Goal: Check status: Check status

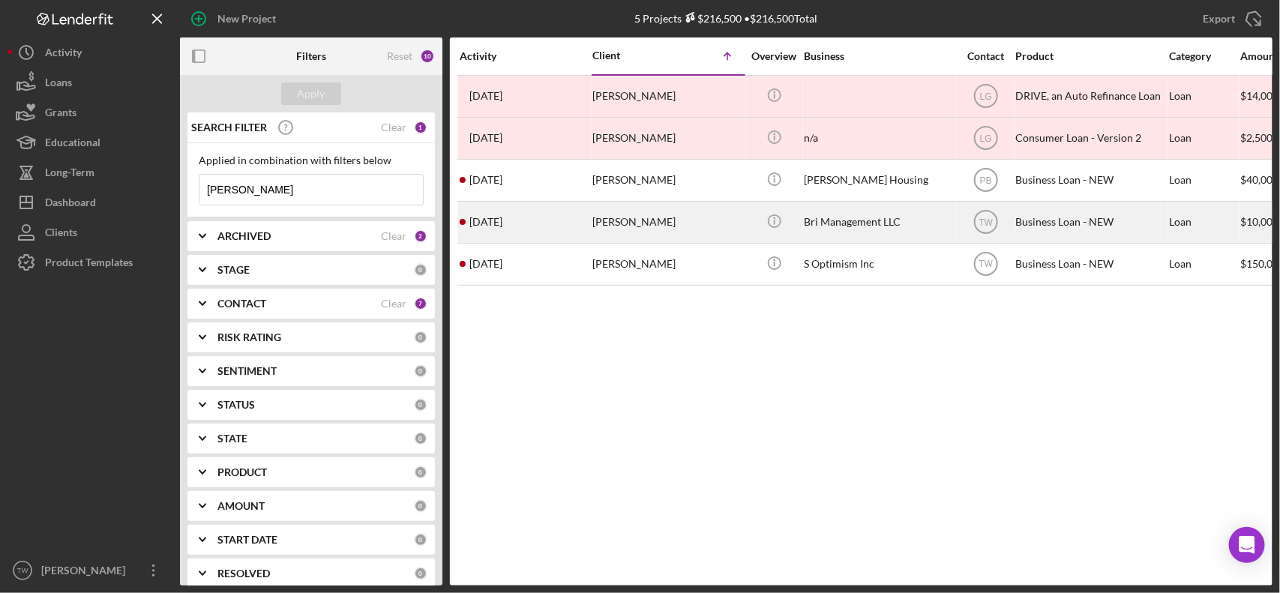
click at [611, 214] on div "[PERSON_NAME]" at bounding box center [667, 222] width 150 height 40
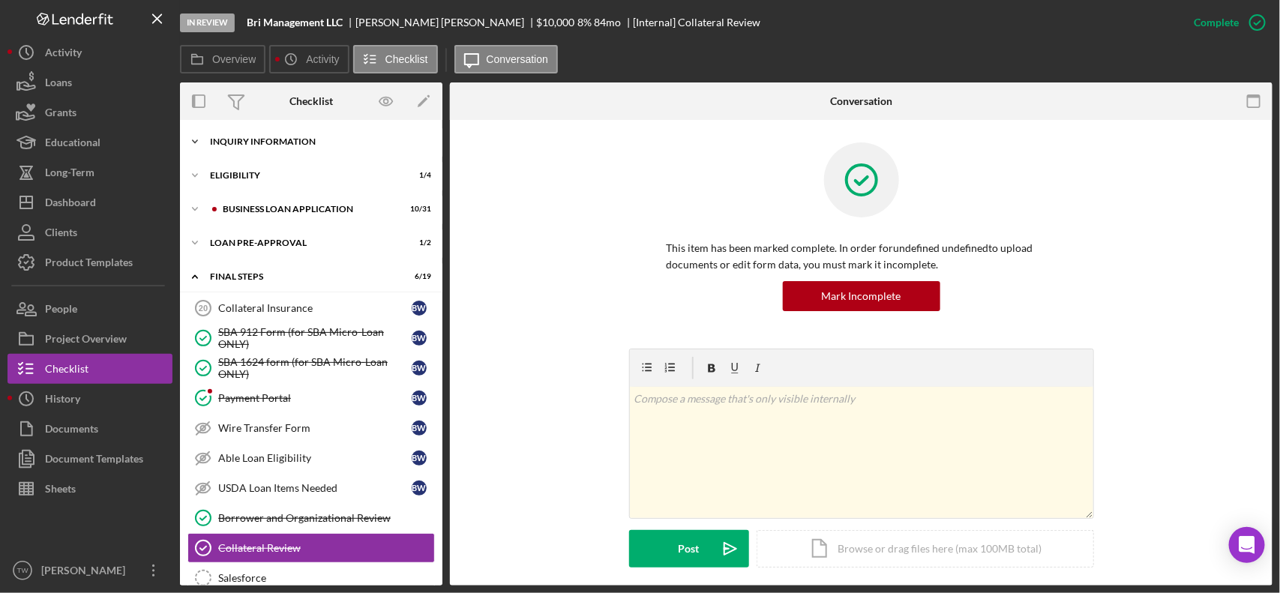
click at [271, 144] on div "INQUIRY INFORMATION" at bounding box center [317, 141] width 214 height 9
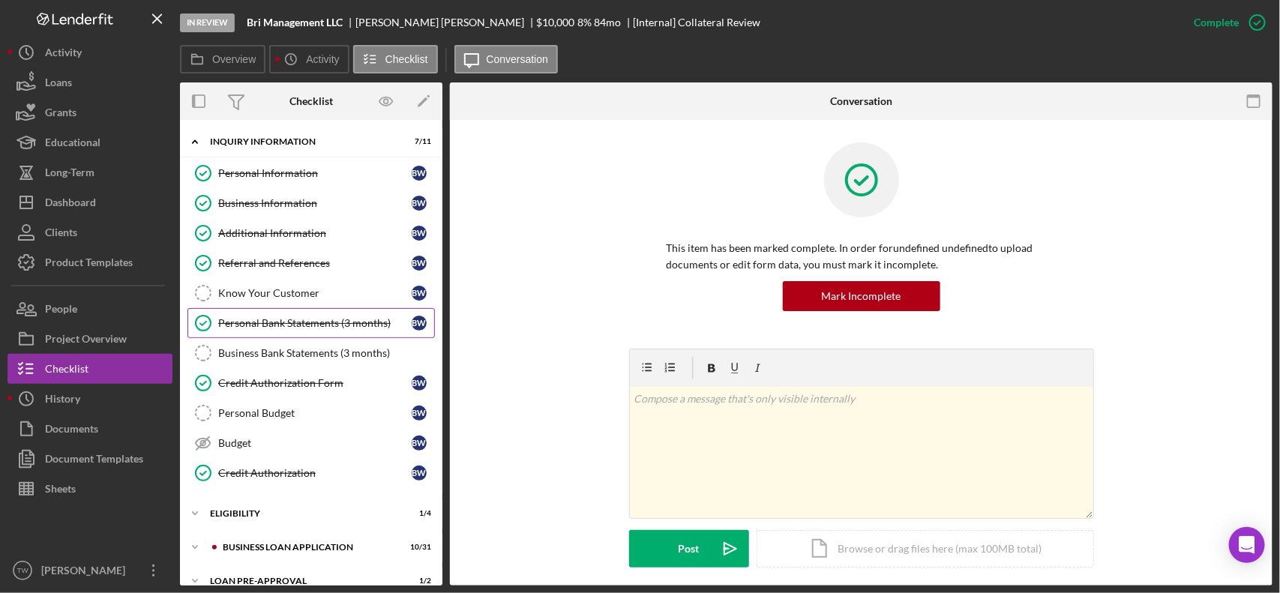
click at [298, 319] on div "Personal Bank Statements (3 months)" at bounding box center [314, 323] width 193 height 12
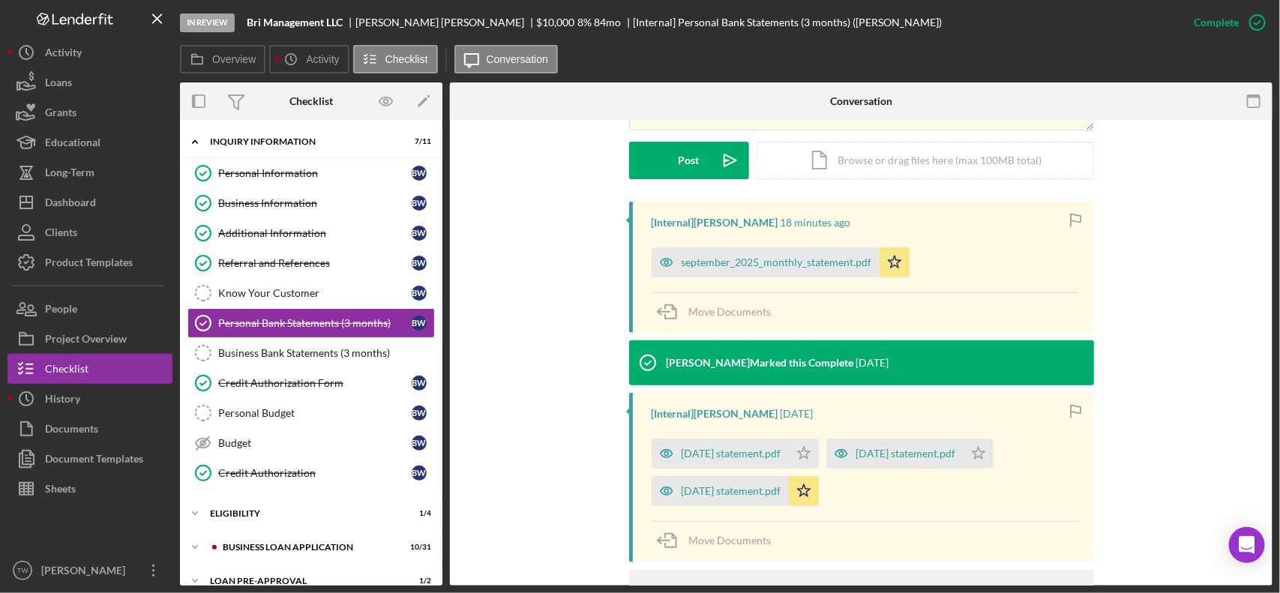
scroll to position [187, 0]
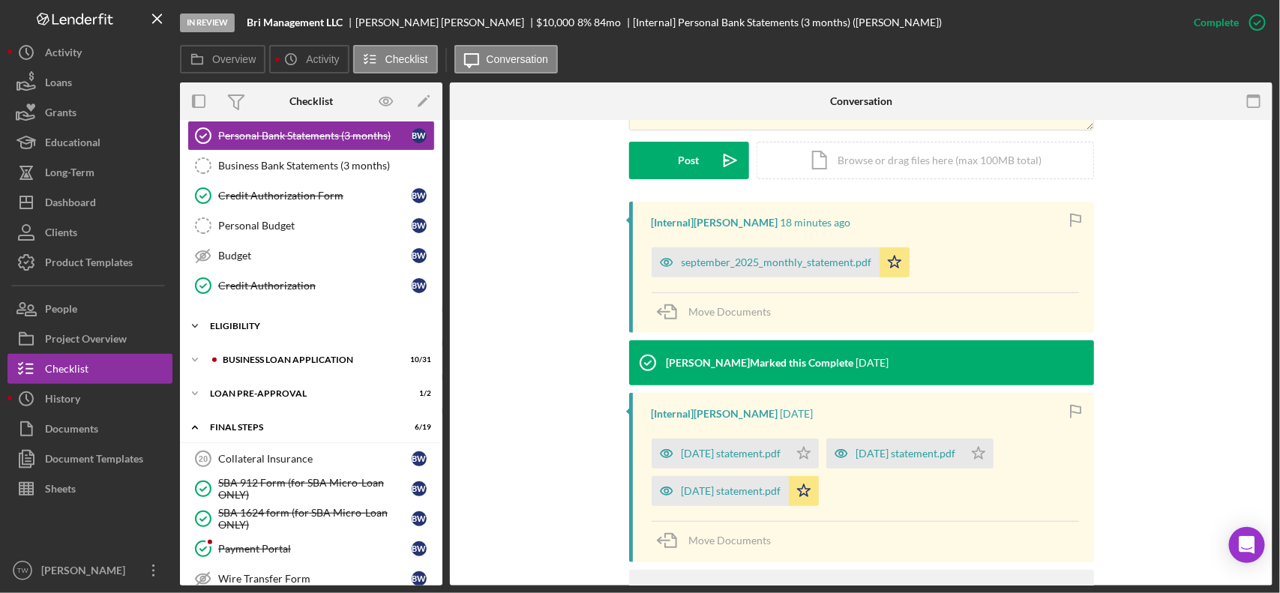
click at [255, 335] on div "Icon/Expander ELIGIBILITY 1 / 4" at bounding box center [311, 326] width 262 height 30
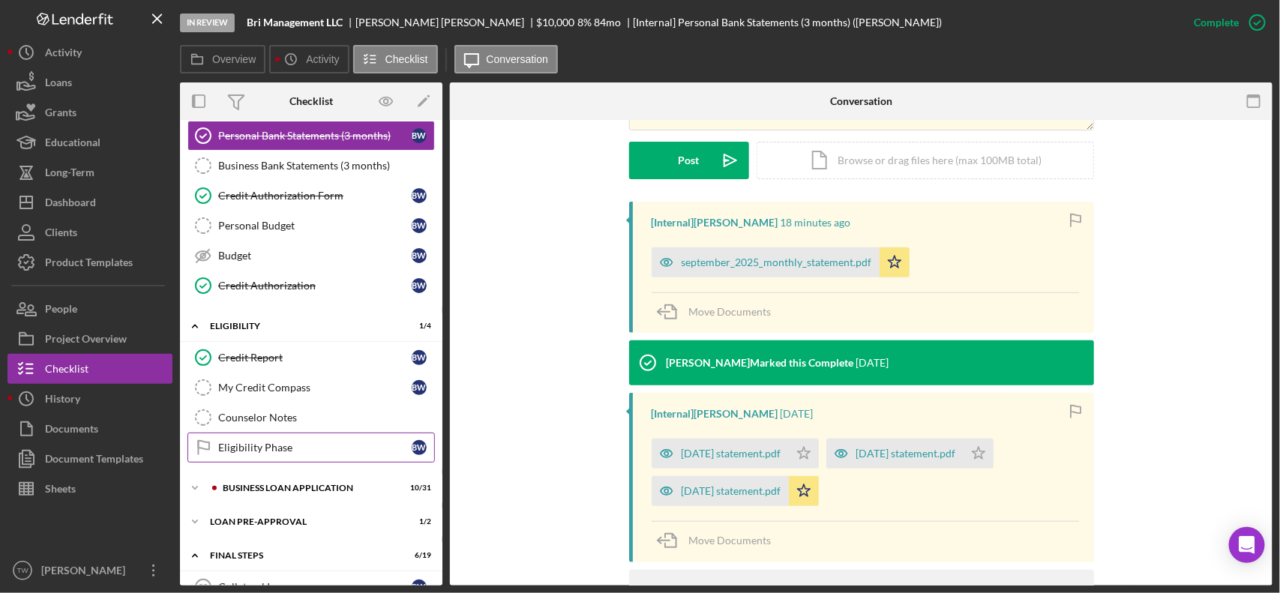
scroll to position [375, 0]
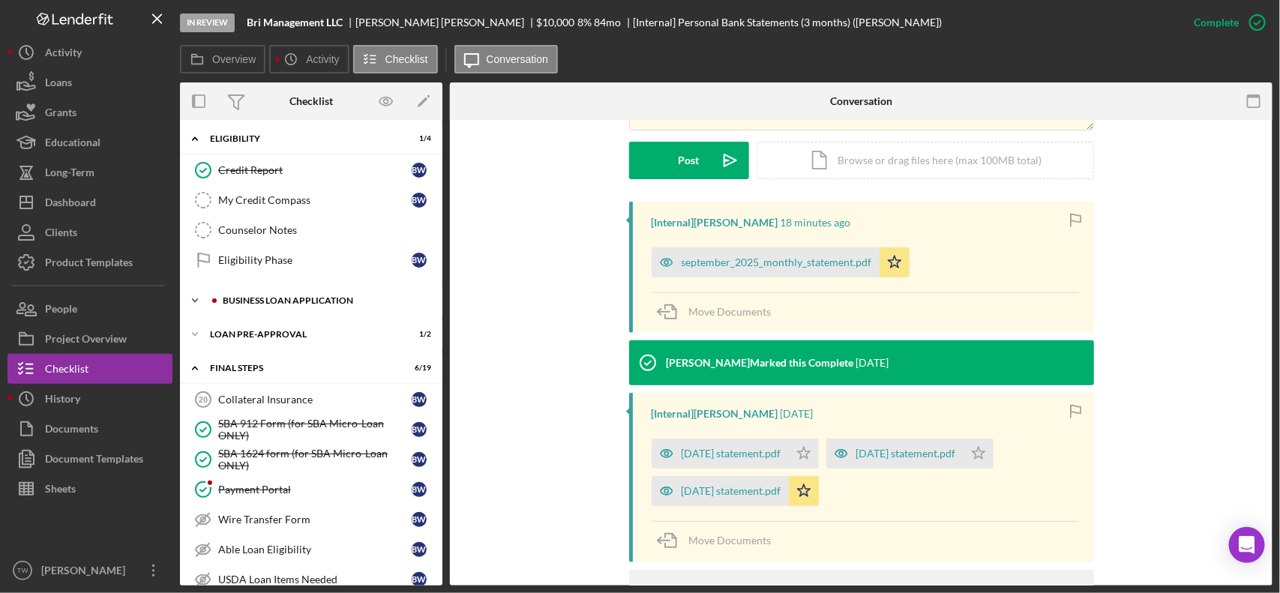
click at [298, 304] on div "BUSINESS LOAN APPLICATION" at bounding box center [323, 300] width 201 height 9
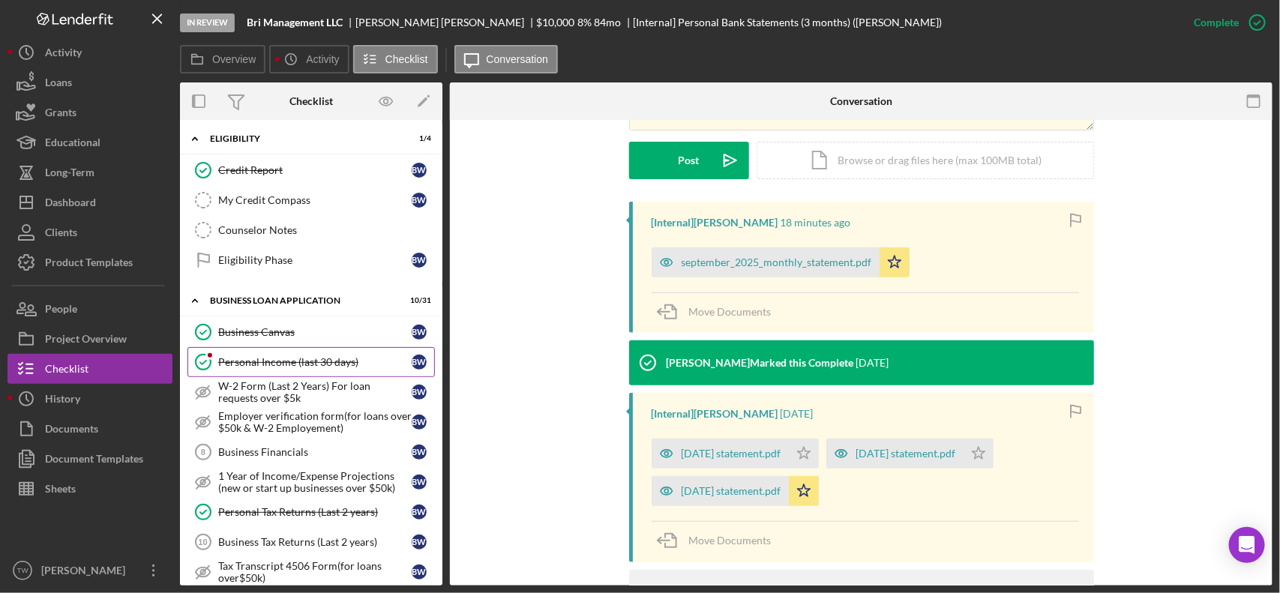
click at [294, 364] on div "Personal Income (last 30 days)" at bounding box center [314, 362] width 193 height 12
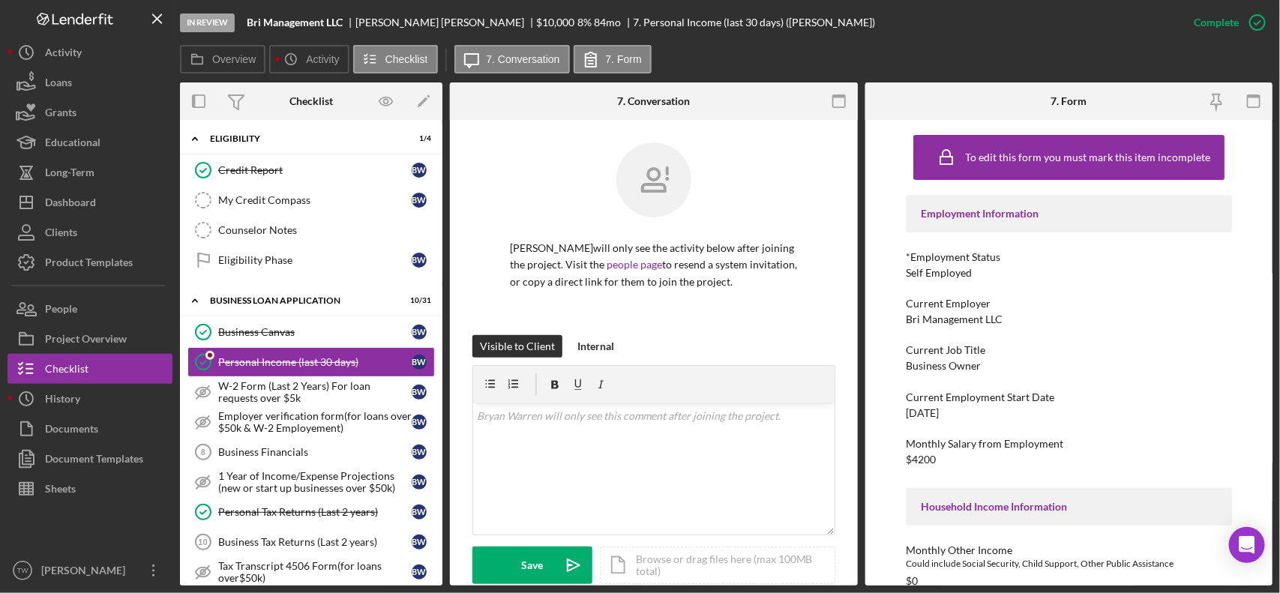
scroll to position [281, 0]
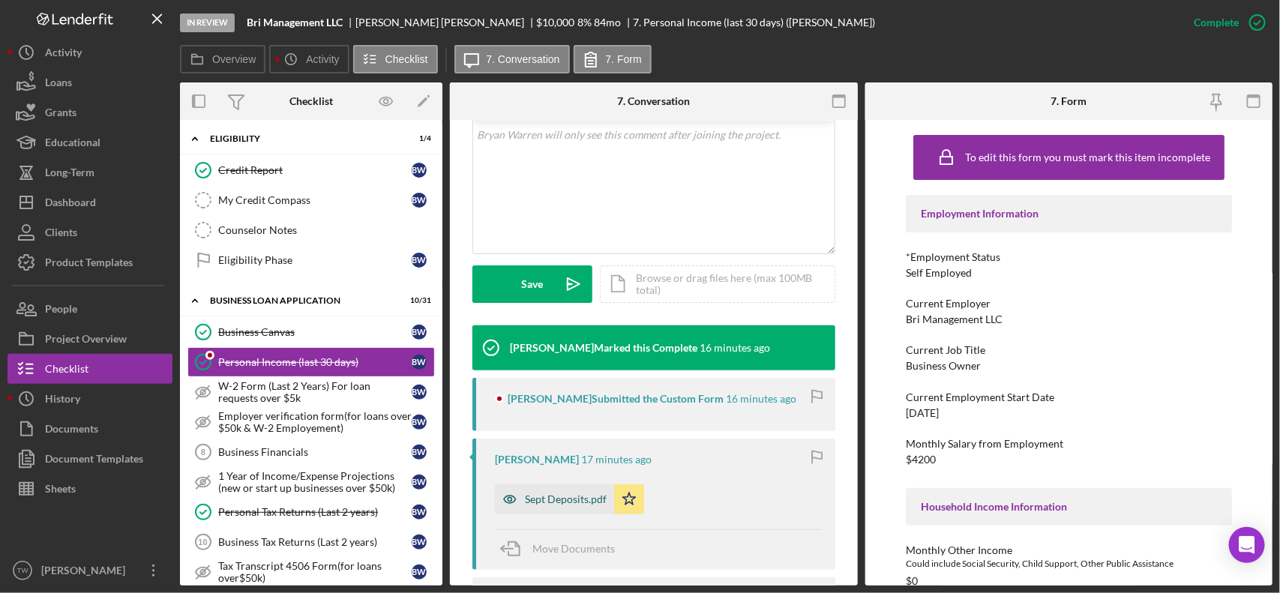
click at [577, 499] on div "Sept Deposits.pdf" at bounding box center [566, 499] width 82 height 12
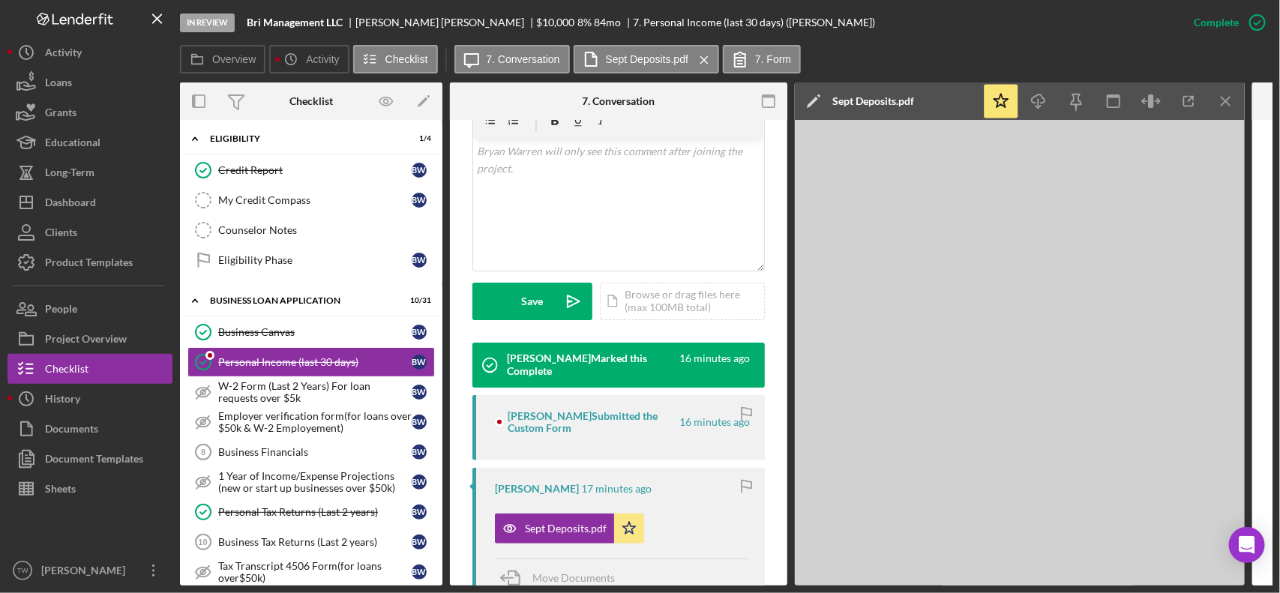
scroll to position [298, 0]
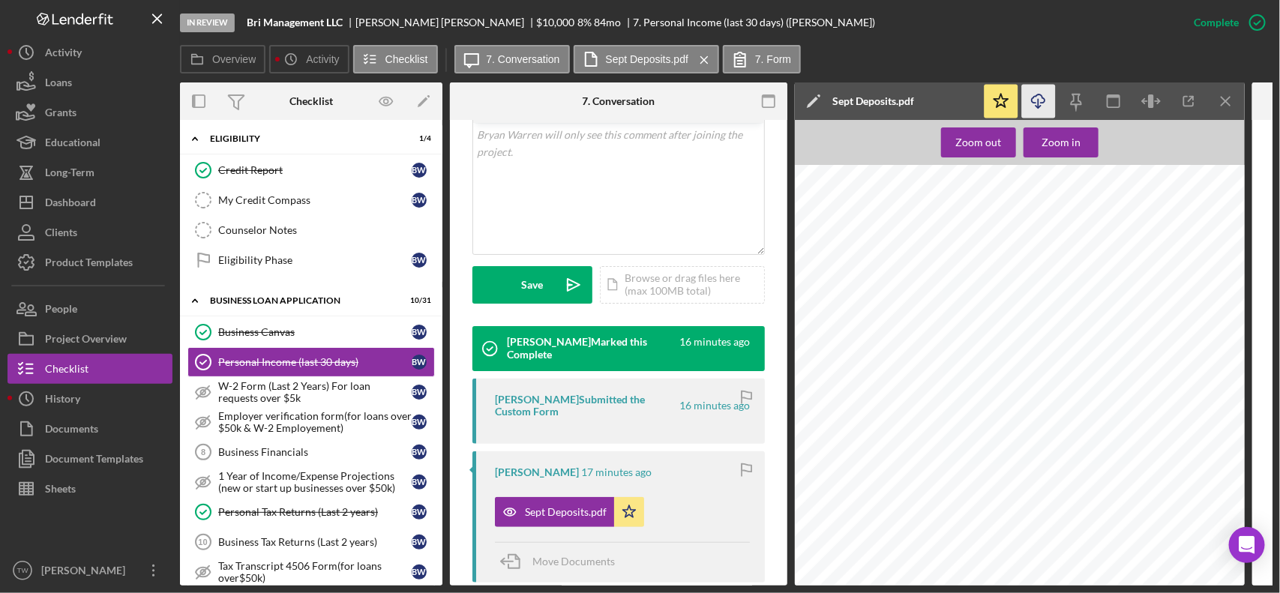
click at [1041, 106] on polyline "button" at bounding box center [1037, 107] width 5 height 2
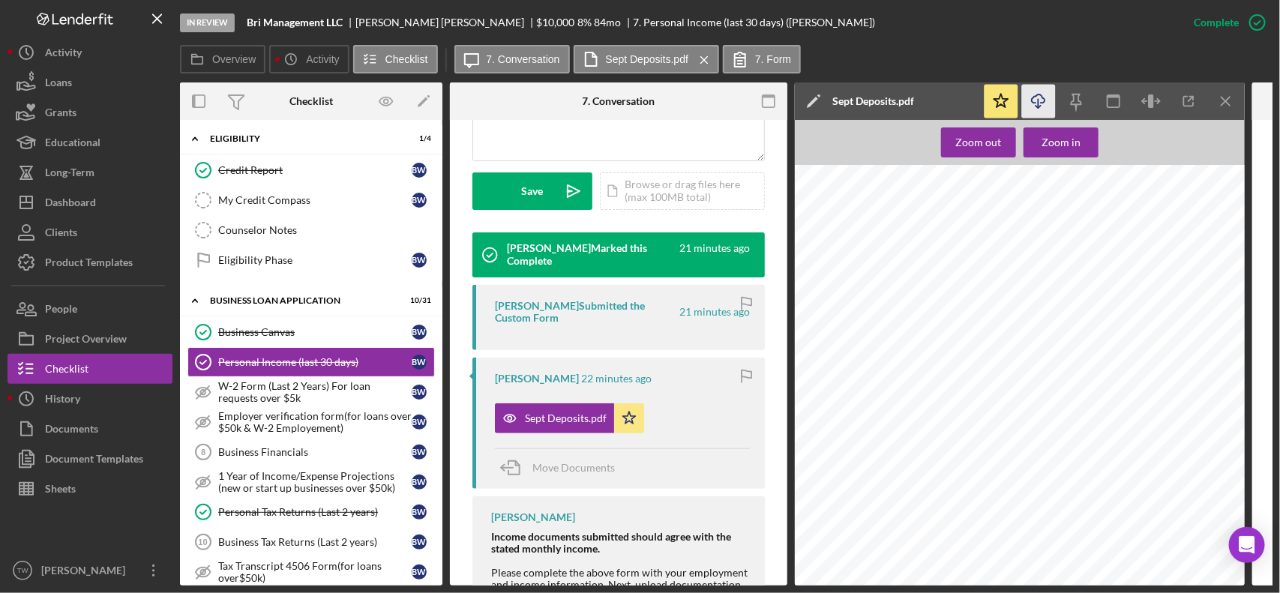
scroll to position [0, 0]
click at [1042, 107] on icon "Icon/Download" at bounding box center [1039, 102] width 34 height 34
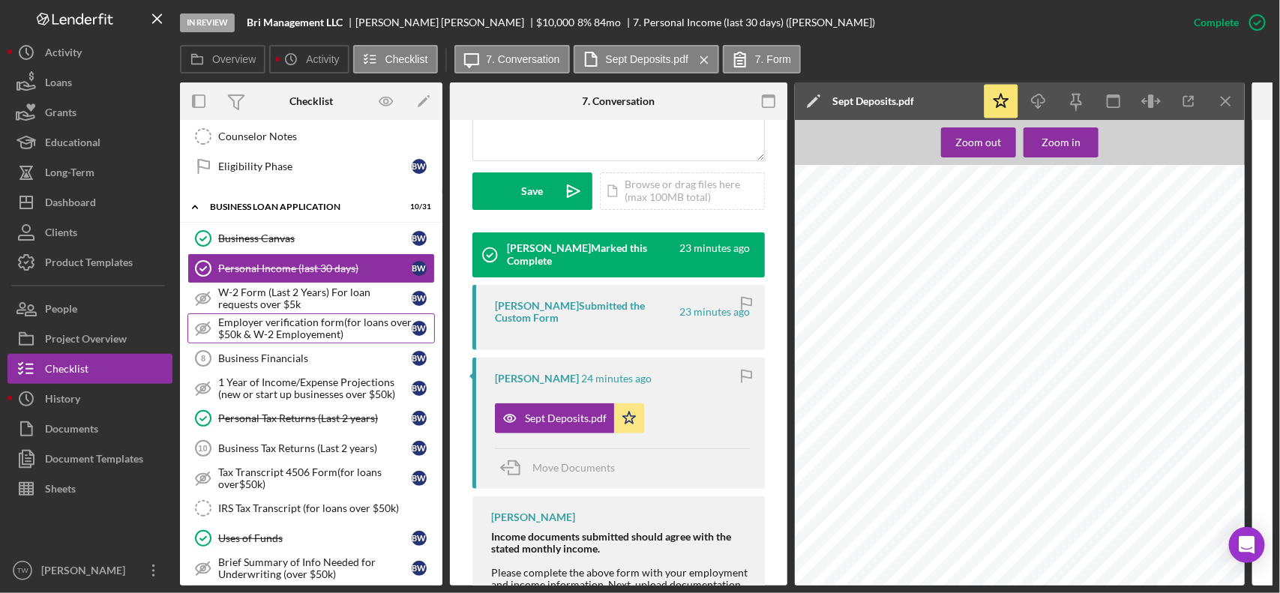
scroll to position [187, 0]
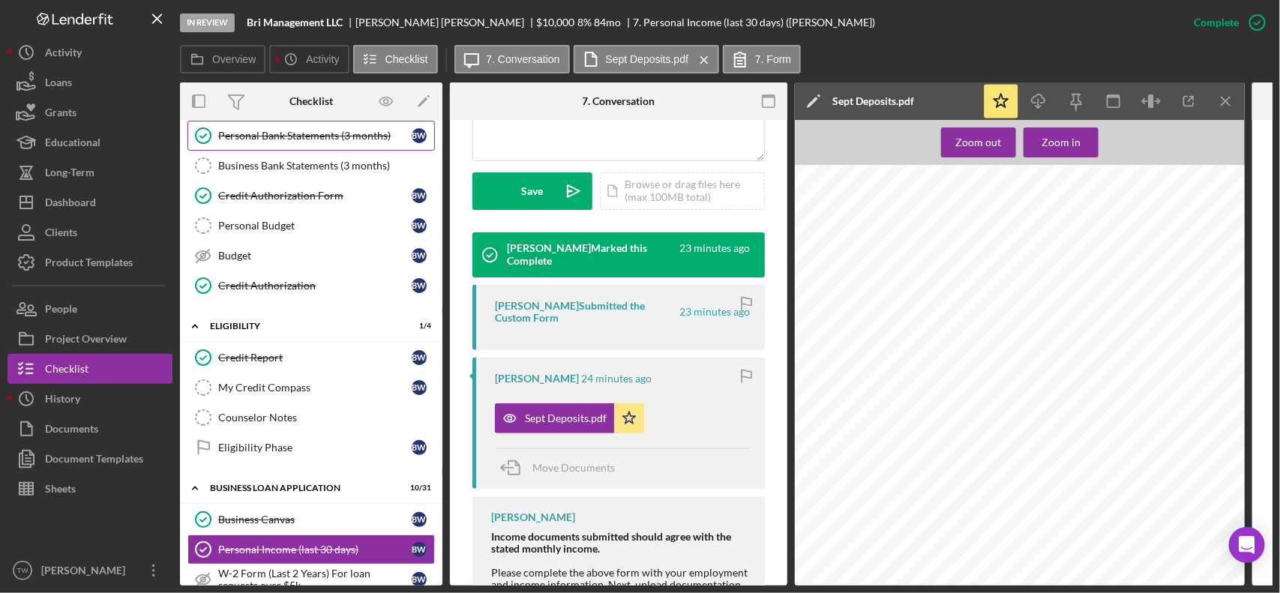
click at [283, 145] on link "Personal Bank Statements (3 months) Personal Bank Statements (3 months) B W" at bounding box center [310, 136] width 247 height 30
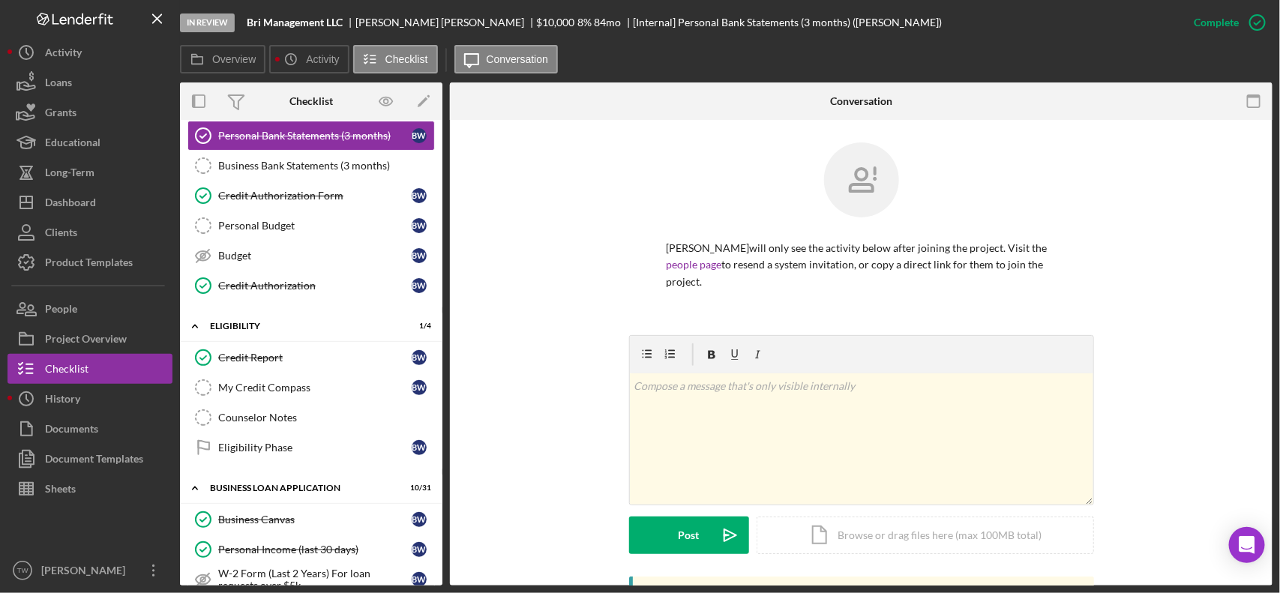
scroll to position [469, 0]
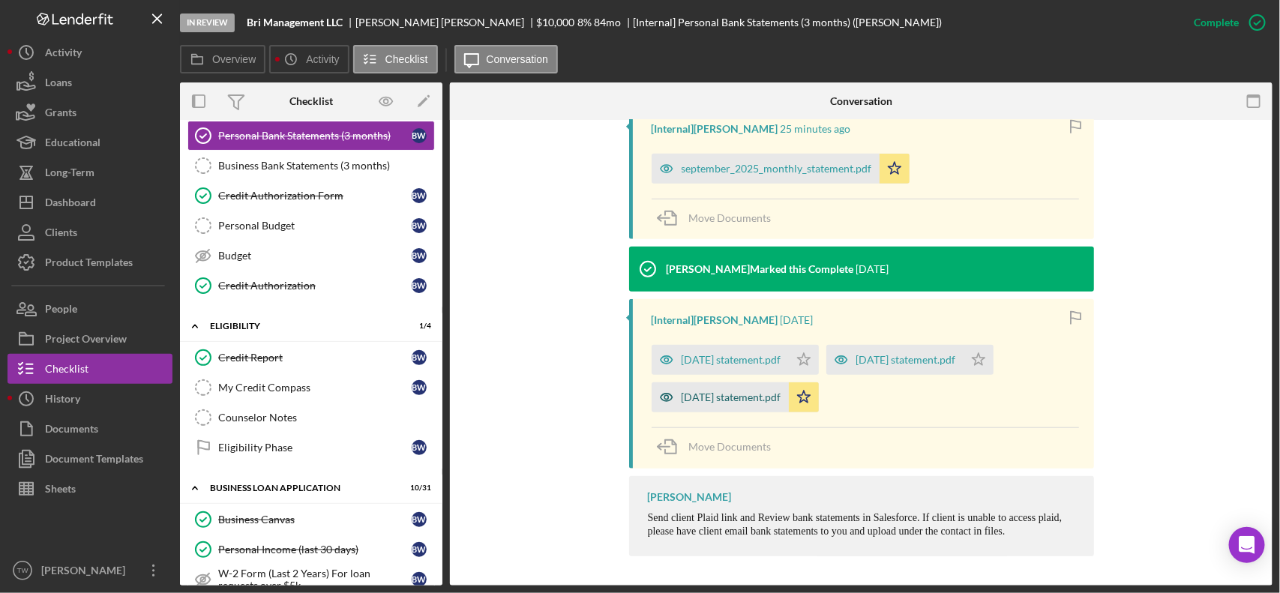
click at [709, 401] on div "[DATE] statement.pdf" at bounding box center [731, 397] width 100 height 12
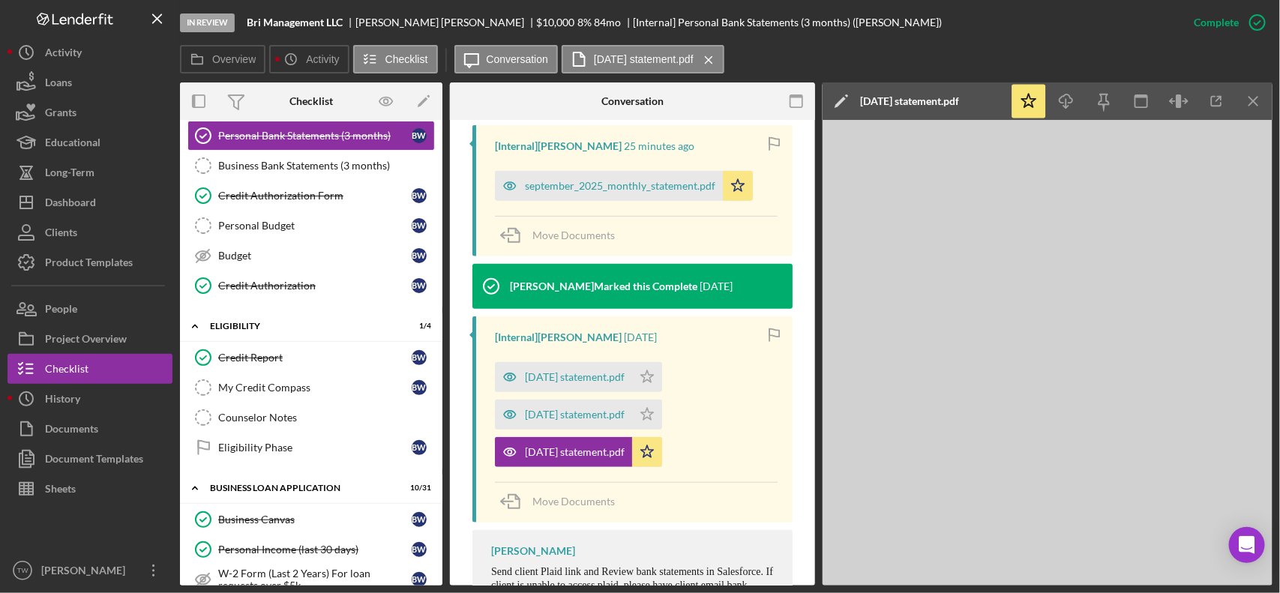
scroll to position [485, 0]
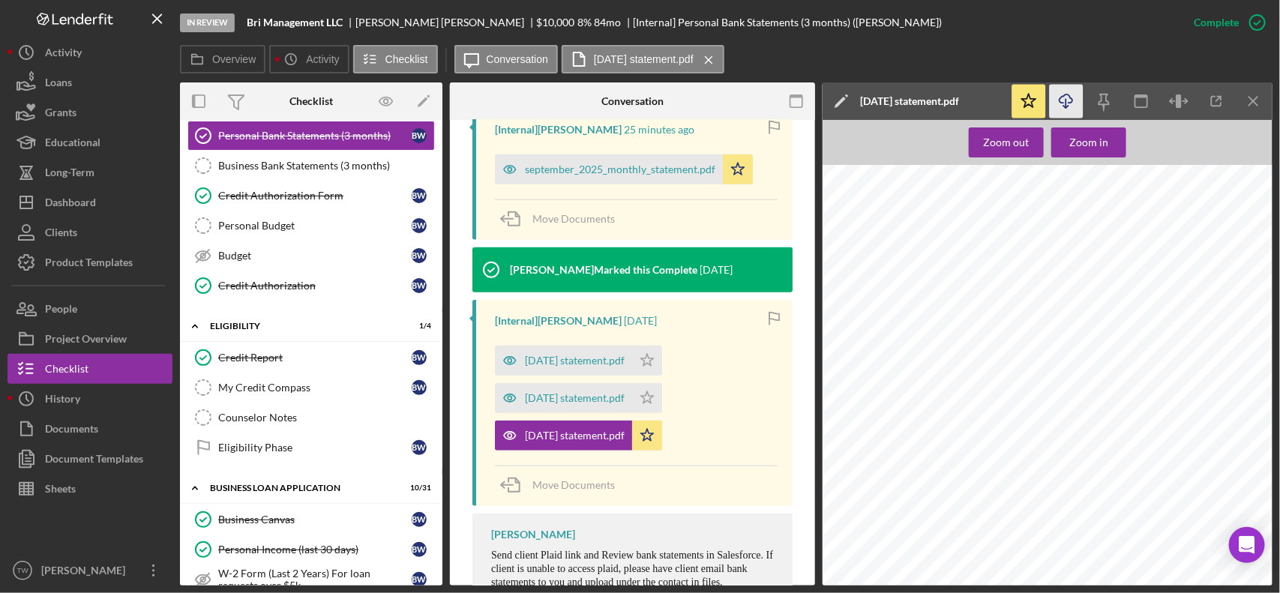
click at [1058, 97] on icon "Icon/Download" at bounding box center [1067, 102] width 34 height 34
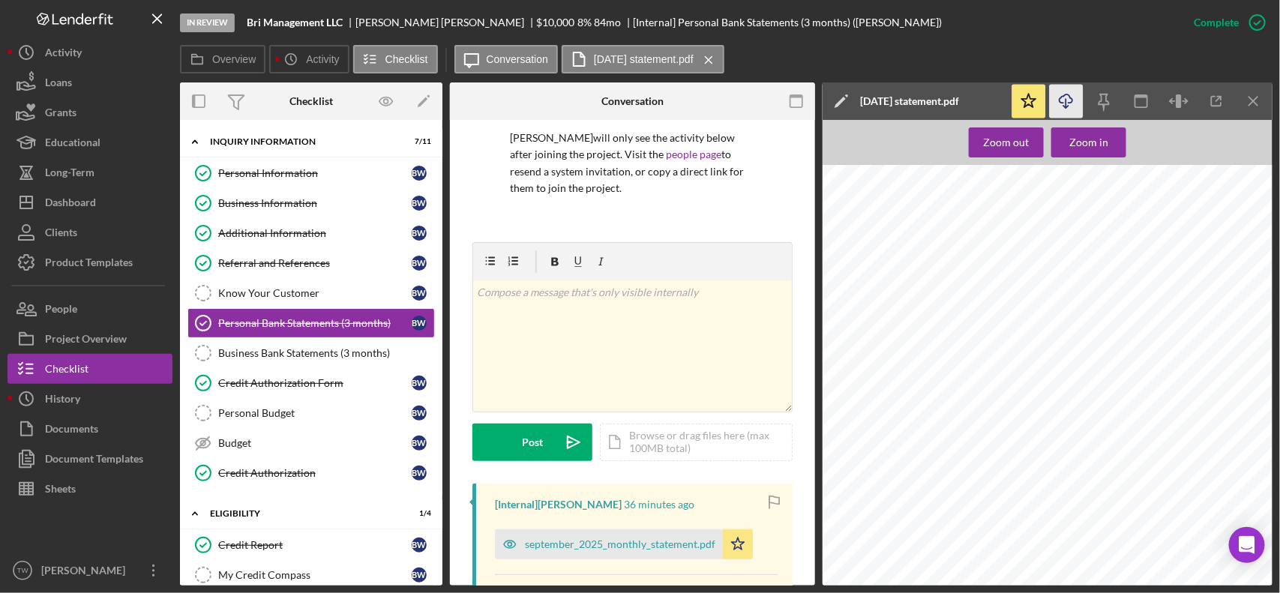
scroll to position [187, 0]
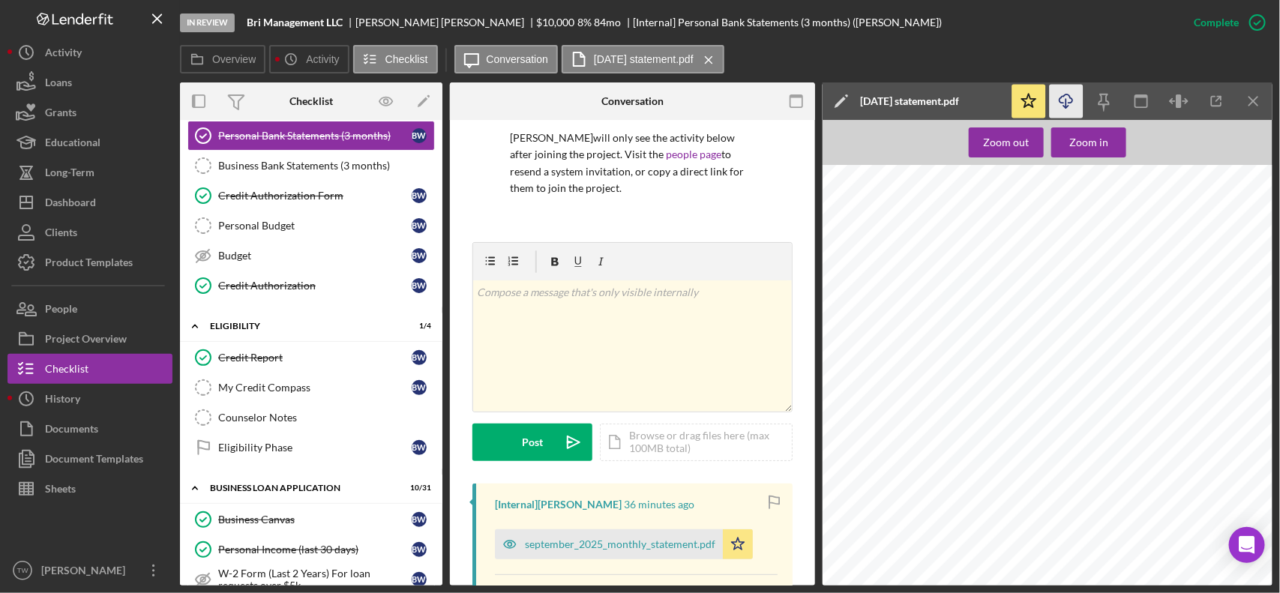
click at [275, 553] on div "Personal Income (last 30 days)" at bounding box center [314, 549] width 193 height 12
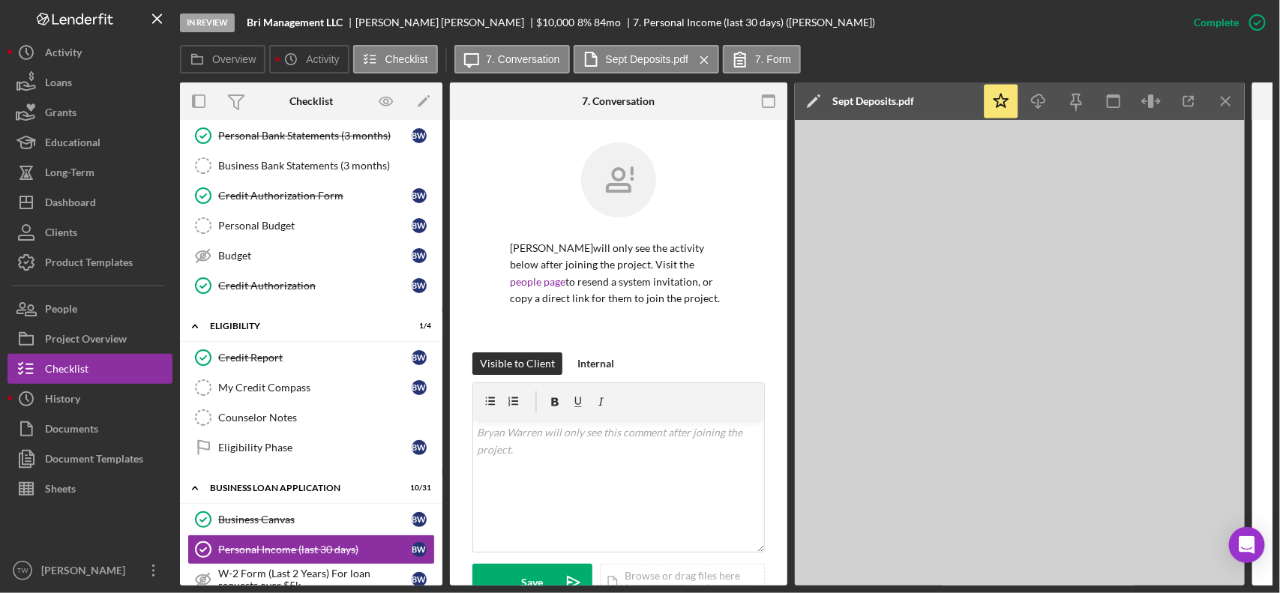
scroll to position [281, 0]
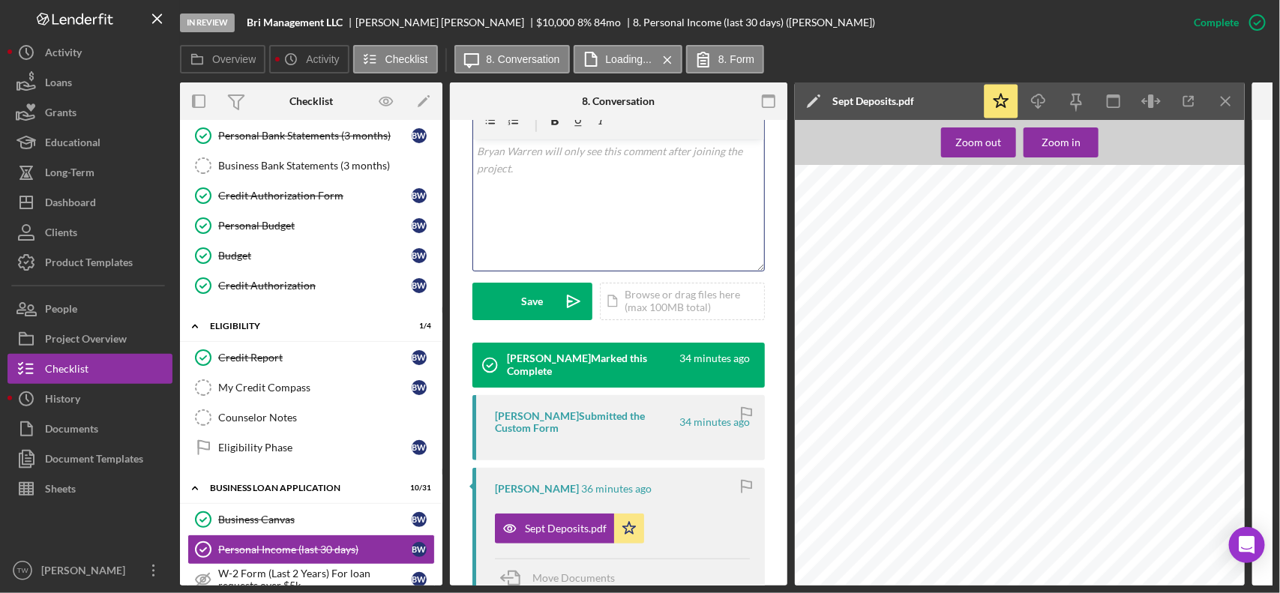
click at [612, 211] on div "v Color teal Color pink Remove color Add row above Add row below Add column bef…" at bounding box center [618, 204] width 291 height 131
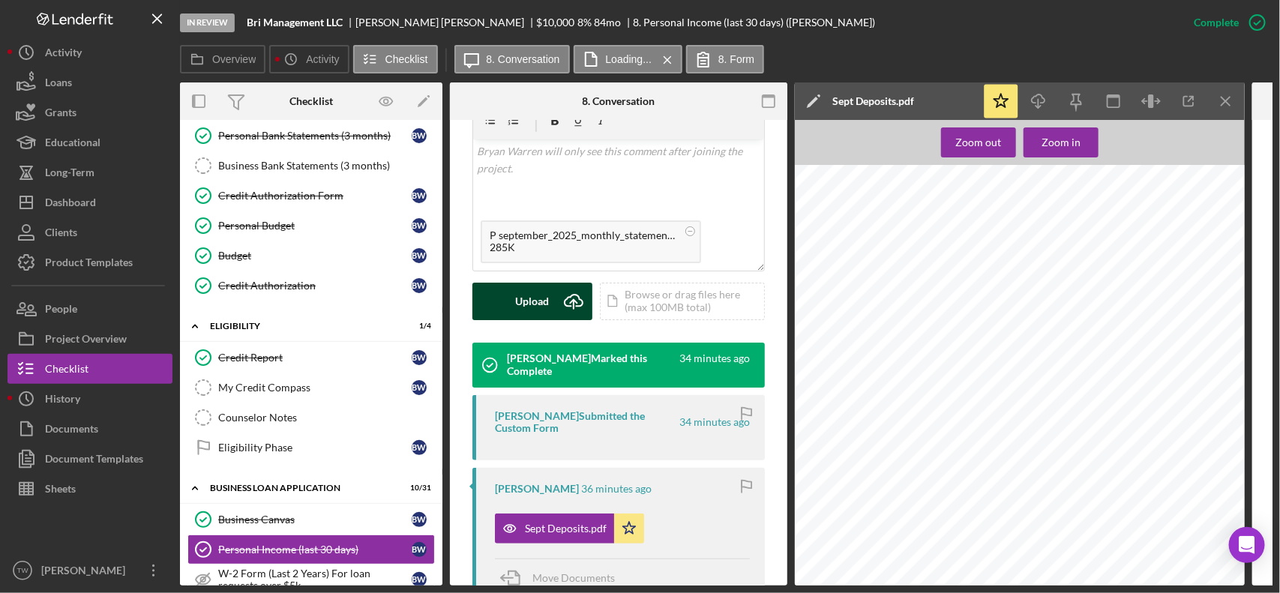
click at [545, 309] on div "Upload" at bounding box center [533, 301] width 34 height 37
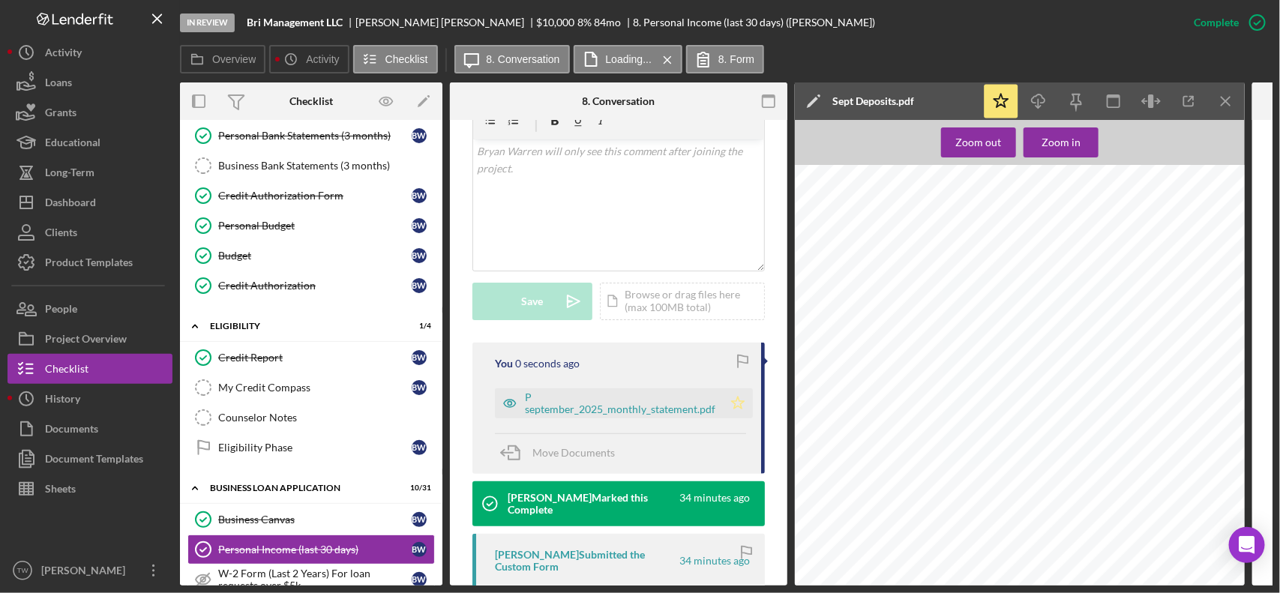
click at [733, 409] on polygon "button" at bounding box center [738, 403] width 13 height 12
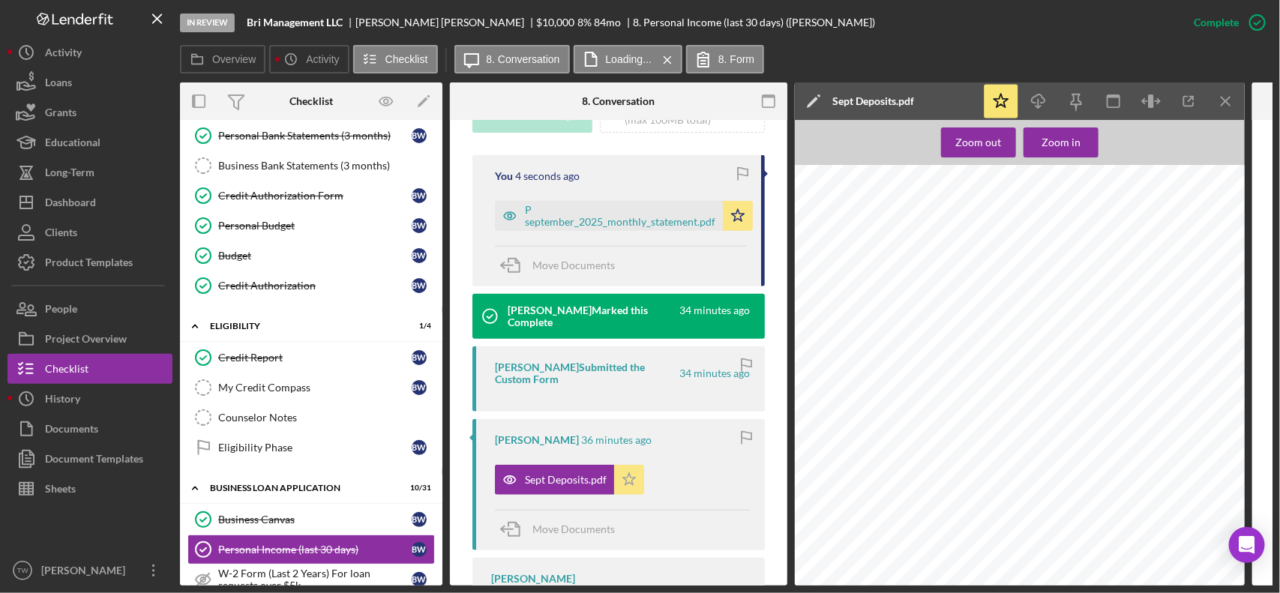
click at [632, 471] on icon "Icon/Star" at bounding box center [629, 480] width 30 height 30
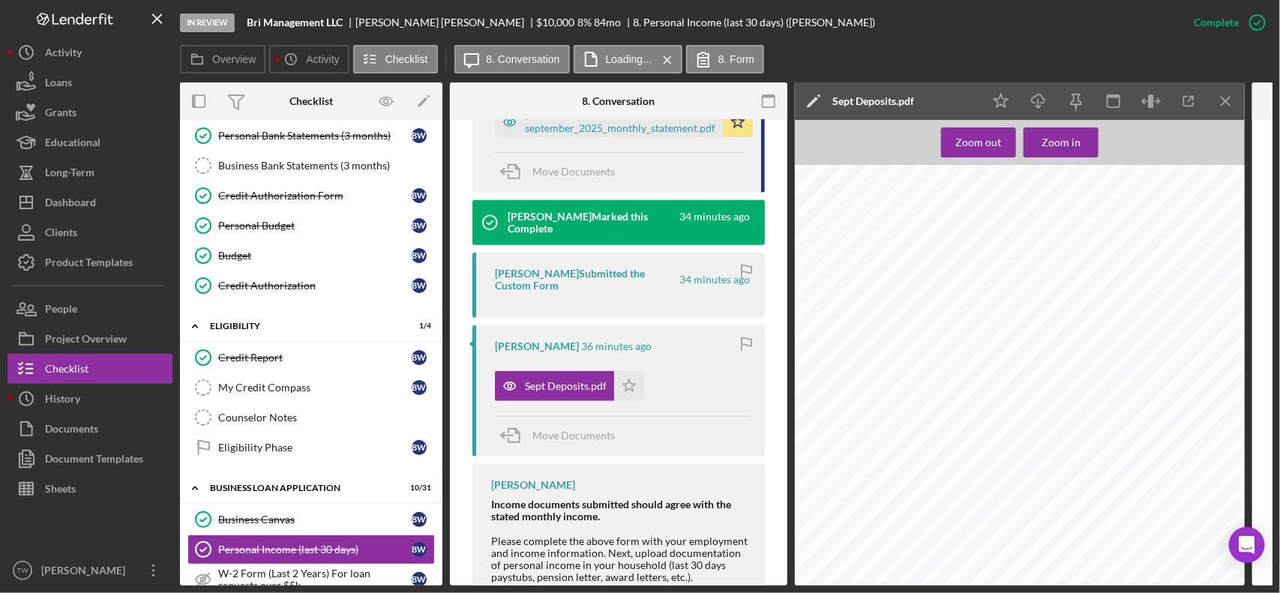
scroll to position [375, 0]
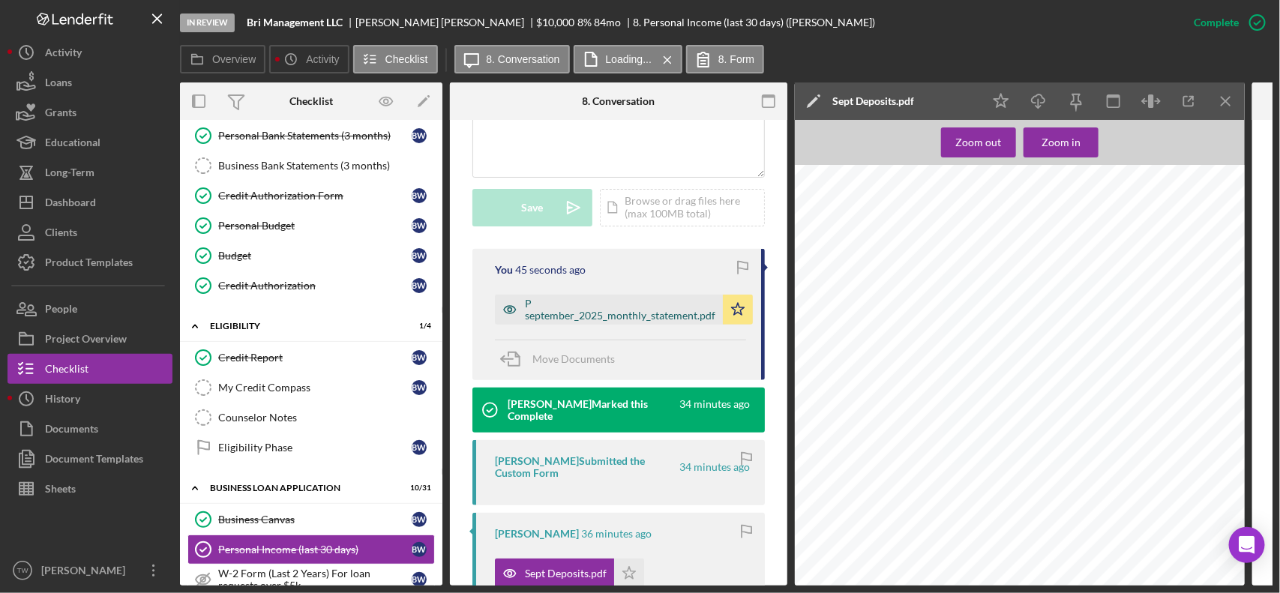
click at [645, 316] on div "P september_2025_monthly_statement.pdf" at bounding box center [620, 310] width 190 height 24
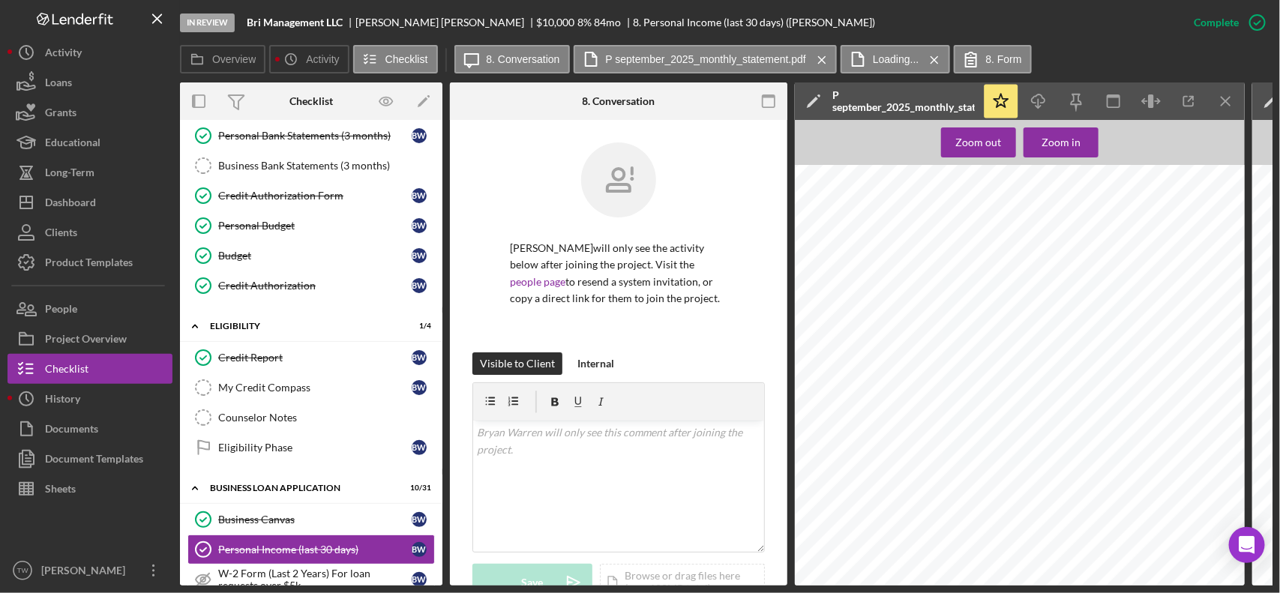
scroll to position [1218, 0]
click at [1035, 99] on icon "Icon/Download" at bounding box center [1039, 102] width 34 height 34
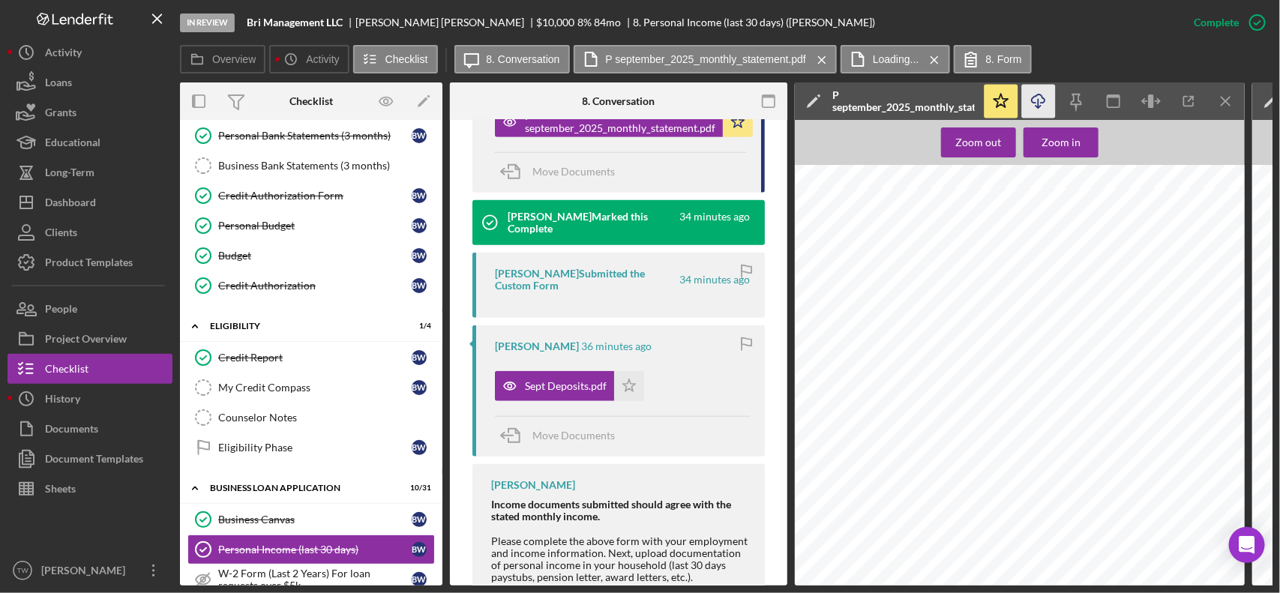
scroll to position [281, 0]
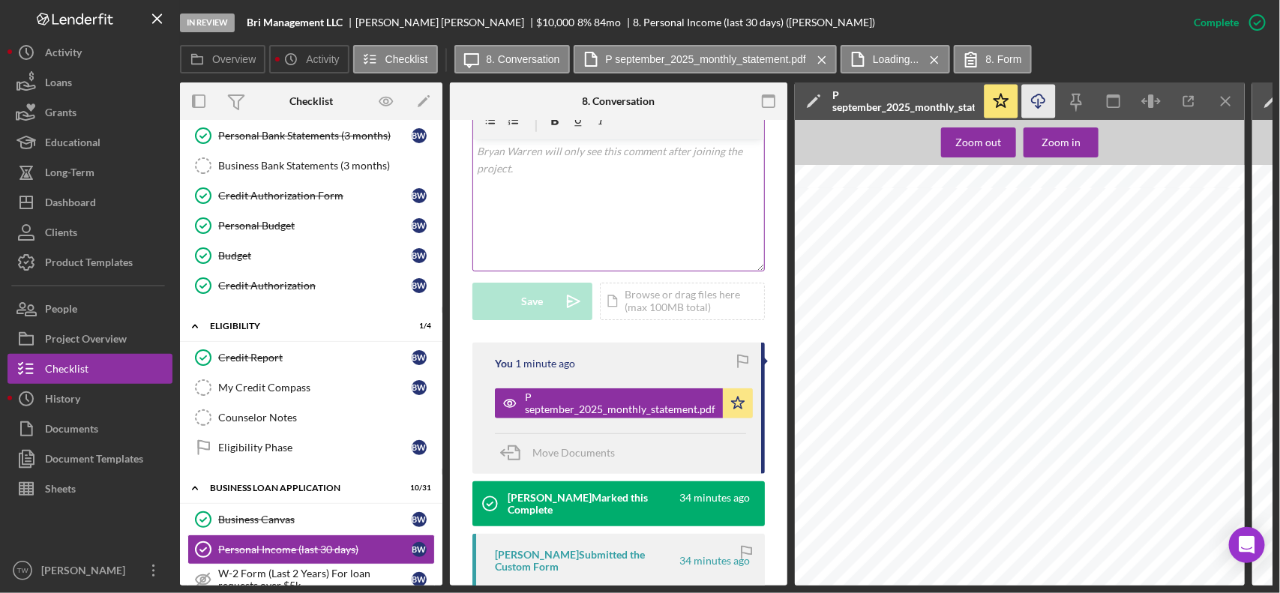
click at [603, 215] on div "v Color teal Color pink Remove color Add row above Add row below Add column bef…" at bounding box center [618, 204] width 291 height 131
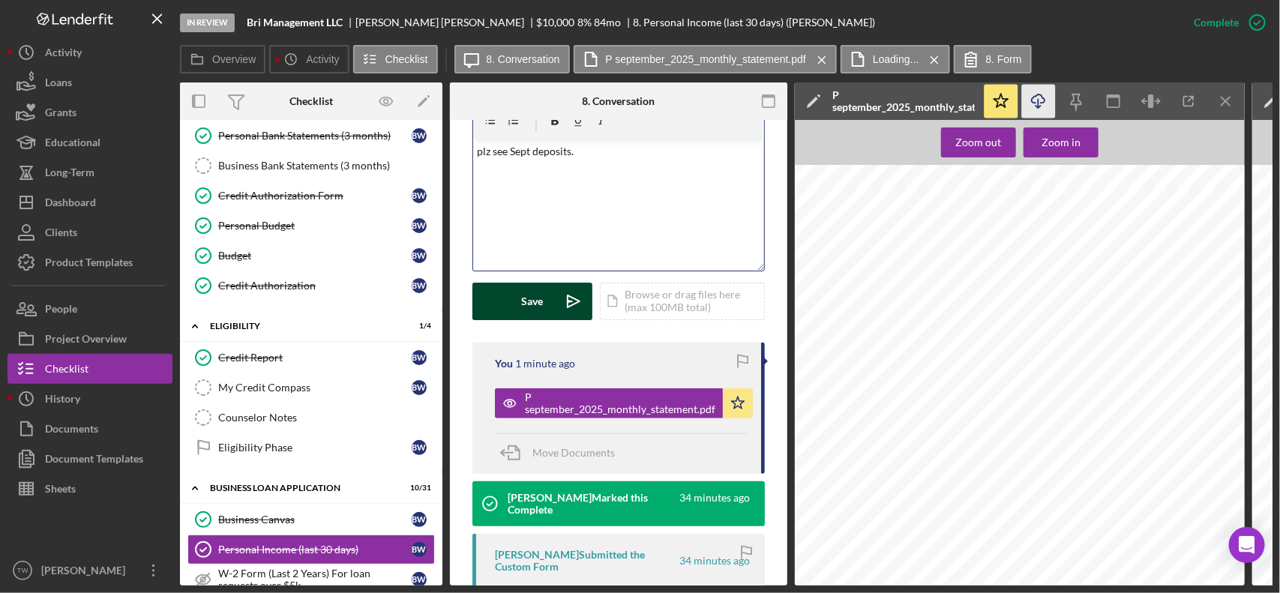
click at [503, 290] on button "Save Icon/icon-invite-send" at bounding box center [532, 301] width 120 height 37
